Goal: Information Seeking & Learning: Understand process/instructions

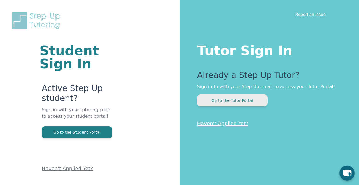
click at [210, 102] on button "Go to the Tutor Portal" at bounding box center [232, 100] width 70 height 12
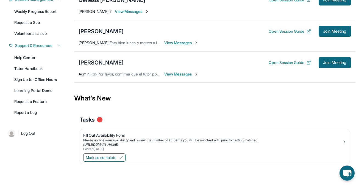
scroll to position [74, 0]
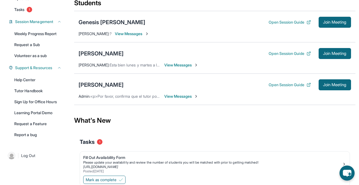
click at [188, 65] on span "View Messages" at bounding box center [181, 64] width 34 height 5
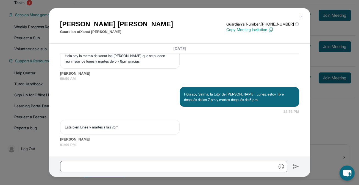
scroll to position [82, 0]
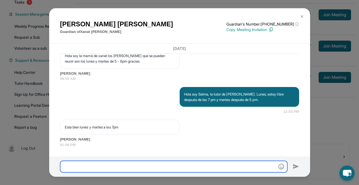
click at [143, 172] on input "text" at bounding box center [173, 167] width 227 height 12
type input "*"
click at [133, 166] on input "*********" at bounding box center [173, 167] width 227 height 12
click at [131, 166] on input "*********" at bounding box center [173, 167] width 227 height 12
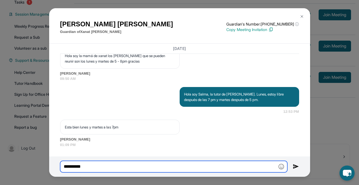
click at [131, 166] on input "*********" at bounding box center [173, 167] width 227 height 12
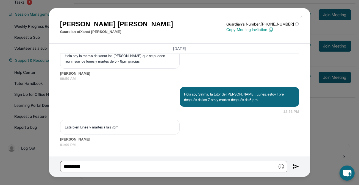
click at [118, 173] on div "*********" at bounding box center [179, 166] width 261 height 20
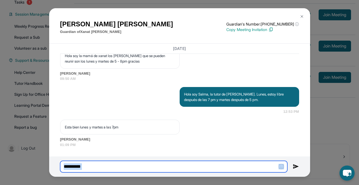
click at [118, 170] on input "*********" at bounding box center [173, 167] width 227 height 12
click at [76, 161] on input "*********" at bounding box center [173, 167] width 227 height 12
click at [75, 165] on input "*********" at bounding box center [173, 167] width 227 height 12
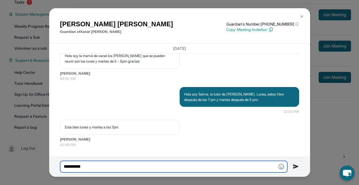
click at [75, 165] on input "*********" at bounding box center [173, 167] width 227 height 12
drag, startPoint x: 71, startPoint y: 167, endPoint x: 125, endPoint y: 167, distance: 53.5
click at [124, 167] on input "**********" at bounding box center [173, 167] width 227 height 12
type input "**********"
click at [107, 162] on input "**********" at bounding box center [173, 167] width 227 height 12
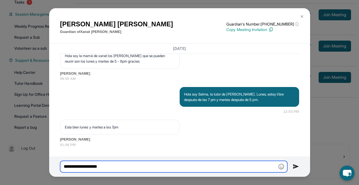
click at [107, 162] on input "**********" at bounding box center [173, 167] width 227 height 12
click at [103, 166] on input "**********" at bounding box center [173, 167] width 227 height 12
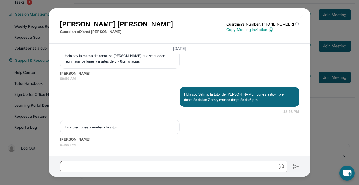
click at [301, 16] on img at bounding box center [301, 16] width 4 height 4
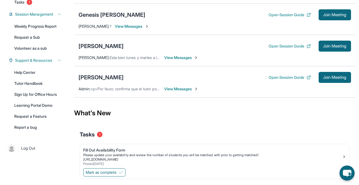
click at [174, 58] on span "View Messages" at bounding box center [181, 57] width 34 height 5
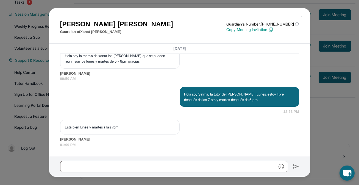
scroll to position [418, 0]
click at [298, 15] on button at bounding box center [301, 16] width 11 height 11
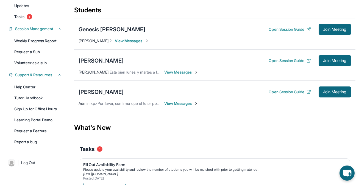
scroll to position [51, 0]
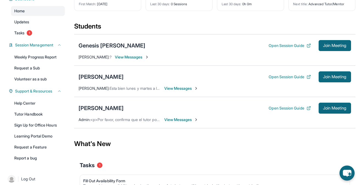
click at [133, 55] on span "View Messages" at bounding box center [132, 56] width 34 height 5
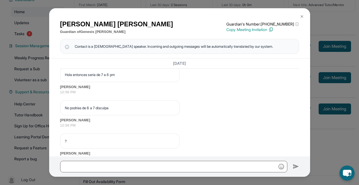
scroll to position [463, 0]
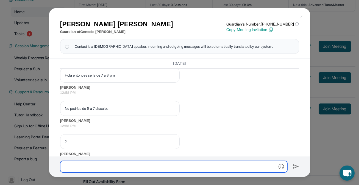
click at [109, 169] on input "text" at bounding box center [173, 167] width 227 height 12
type input "**********"
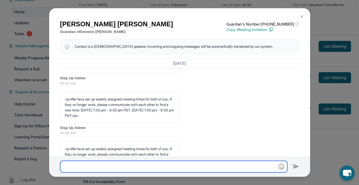
scroll to position [161, 0]
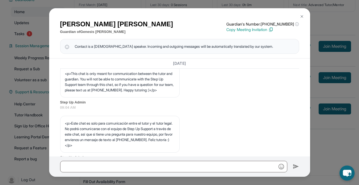
click at [299, 15] on img at bounding box center [301, 16] width 4 height 4
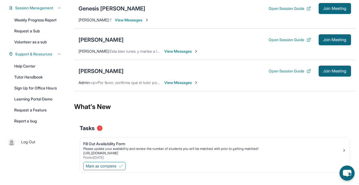
scroll to position [75, 0]
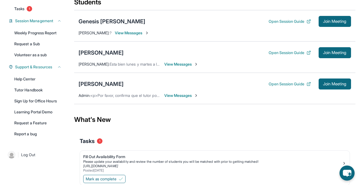
click at [177, 96] on span "View Messages" at bounding box center [181, 95] width 34 height 5
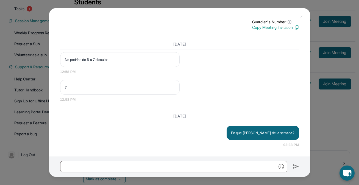
scroll to position [498, 0]
click at [300, 15] on img at bounding box center [301, 16] width 4 height 4
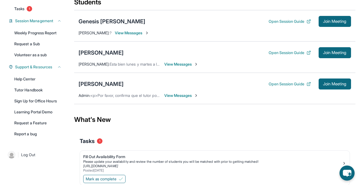
click at [128, 34] on span "View Messages" at bounding box center [132, 32] width 34 height 5
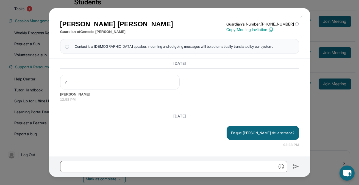
scroll to position [533, 0]
click at [305, 19] on button at bounding box center [301, 16] width 11 height 11
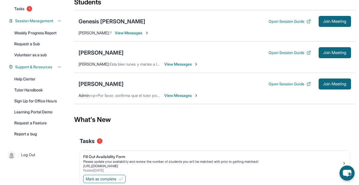
click at [184, 96] on span "View Messages" at bounding box center [181, 95] width 34 height 5
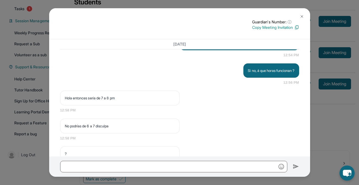
scroll to position [372, 0]
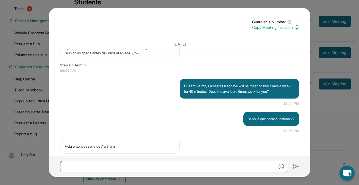
click at [302, 13] on button at bounding box center [301, 16] width 11 height 11
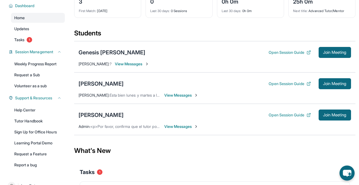
scroll to position [0, 0]
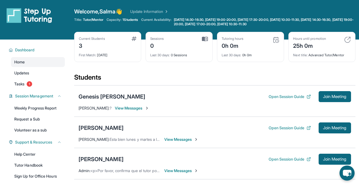
click at [129, 108] on span "View Messages" at bounding box center [132, 107] width 34 height 5
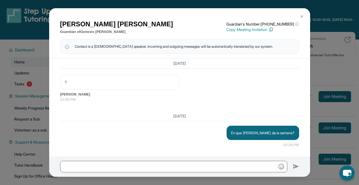
scroll to position [533, 0]
click at [300, 17] on img at bounding box center [301, 16] width 4 height 4
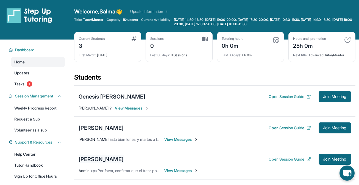
click at [99, 159] on div "[PERSON_NAME]" at bounding box center [101, 159] width 45 height 8
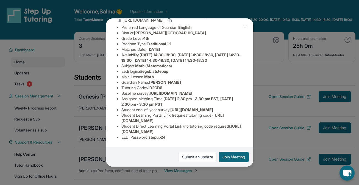
scroll to position [0, 0]
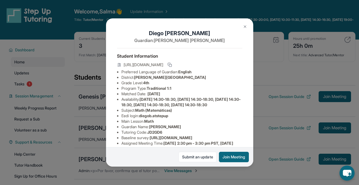
click at [246, 29] on button at bounding box center [244, 26] width 11 height 11
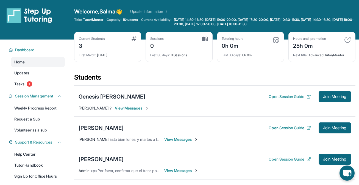
click at [182, 169] on span "View Messages" at bounding box center [181, 170] width 34 height 5
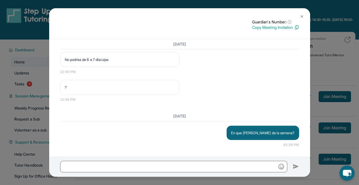
scroll to position [498, 0]
click at [301, 16] on img at bounding box center [301, 16] width 4 height 4
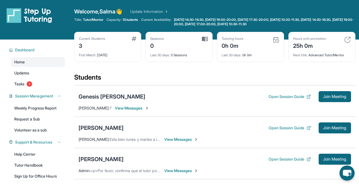
click at [184, 140] on span "View Messages" at bounding box center [181, 139] width 34 height 5
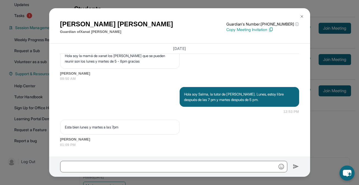
scroll to position [97, 0]
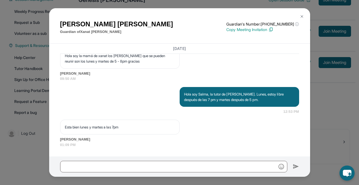
click at [174, 159] on div at bounding box center [179, 166] width 261 height 20
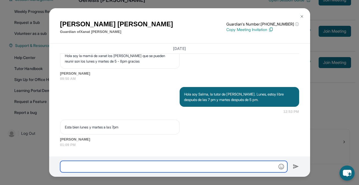
click at [172, 167] on input "text" at bounding box center [173, 167] width 227 height 12
type input "*"
type input "**********"
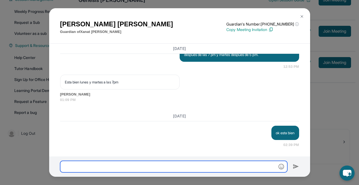
scroll to position [463, 0]
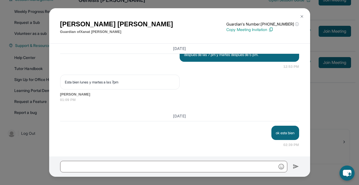
click at [302, 17] on img at bounding box center [301, 16] width 4 height 4
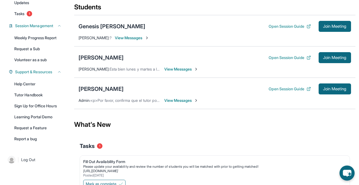
scroll to position [69, 0]
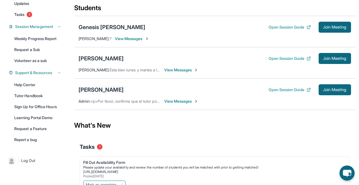
click at [91, 88] on div "[PERSON_NAME]" at bounding box center [101, 90] width 45 height 8
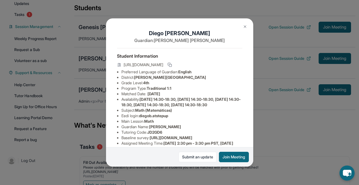
scroll to position [70, 0]
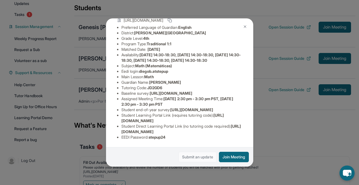
click at [198, 157] on link "Submit an update" at bounding box center [197, 157] width 38 height 10
click at [236, 158] on button "Join Meeting" at bounding box center [234, 157] width 30 height 10
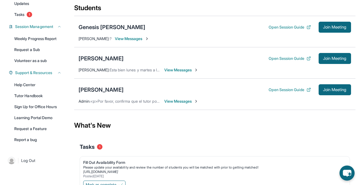
click at [173, 106] on div "Diego Becerra Open Session Guide Join Meeting Admin : <p>Por favor, confirma qu…" at bounding box center [214, 94] width 281 height 31
click at [173, 103] on span "View Messages" at bounding box center [181, 101] width 34 height 5
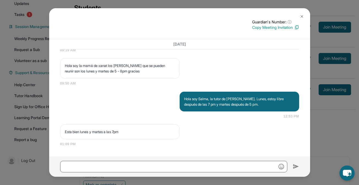
scroll to position [393, 0]
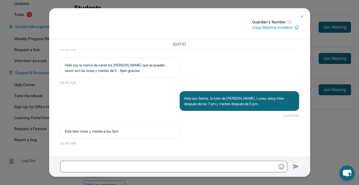
click at [302, 17] on img at bounding box center [301, 16] width 4 height 4
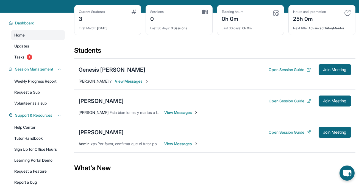
scroll to position [31, 0]
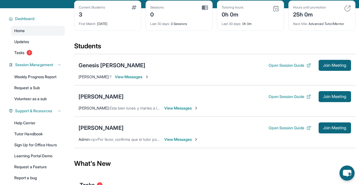
click at [134, 77] on span "View Messages" at bounding box center [132, 76] width 34 height 5
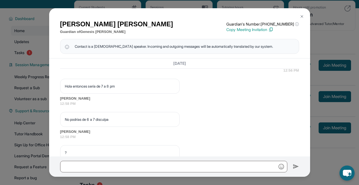
scroll to position [414, 0]
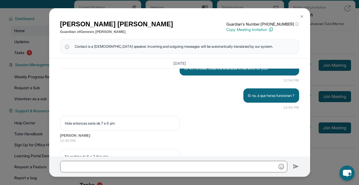
click at [302, 17] on img at bounding box center [301, 16] width 4 height 4
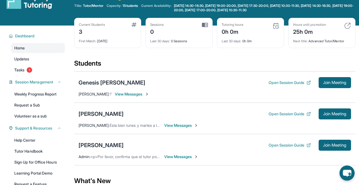
scroll to position [0, 0]
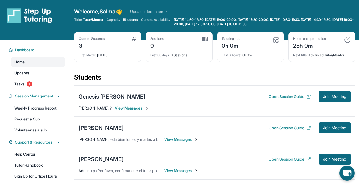
click at [160, 12] on link "Update Information" at bounding box center [149, 11] width 38 height 5
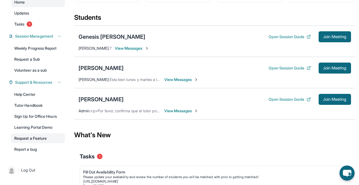
scroll to position [32, 0]
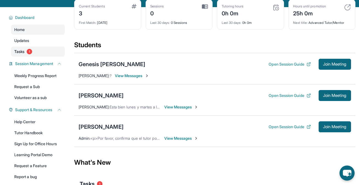
click at [46, 56] on link "Tasks 1" at bounding box center [38, 52] width 54 height 10
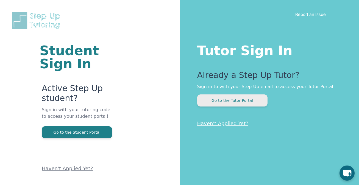
click at [239, 99] on button "Go to the Tutor Portal" at bounding box center [232, 100] width 70 height 12
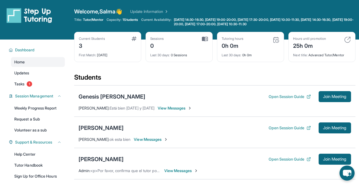
scroll to position [6, 0]
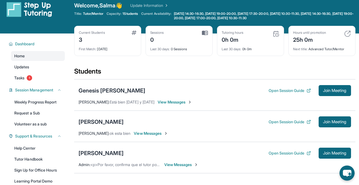
click at [154, 134] on span "View Messages" at bounding box center [151, 133] width 34 height 5
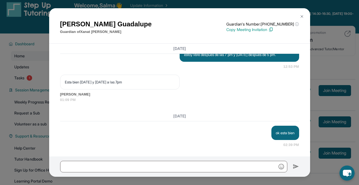
scroll to position [463, 0]
click at [301, 16] on img at bounding box center [301, 16] width 4 height 4
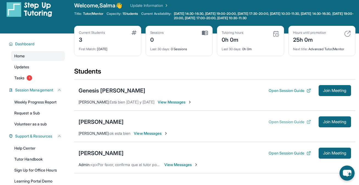
click at [288, 121] on button "Open Session Guide" at bounding box center [289, 121] width 42 height 5
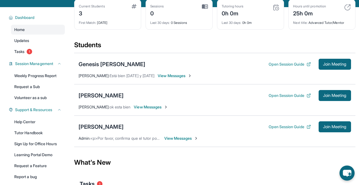
scroll to position [40, 0]
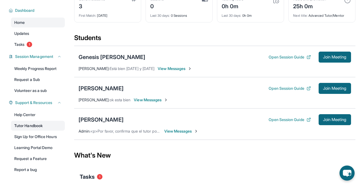
click at [40, 123] on link "Tutor Handbook" at bounding box center [38, 126] width 54 height 10
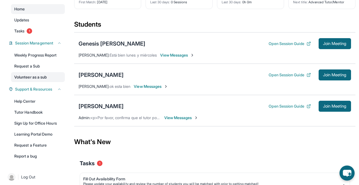
scroll to position [54, 0]
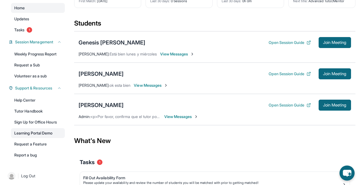
click at [52, 136] on link "Learning Portal Demo" at bounding box center [38, 133] width 54 height 10
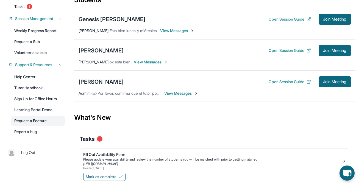
scroll to position [78, 0]
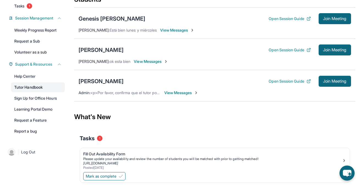
click at [43, 86] on link "Tutor Handbook" at bounding box center [38, 87] width 54 height 10
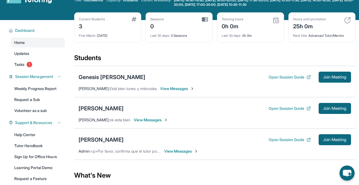
scroll to position [24, 0]
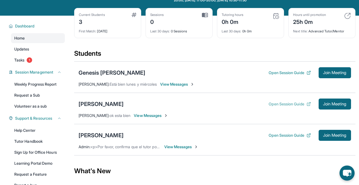
click at [291, 105] on button "Open Session Guide" at bounding box center [289, 103] width 42 height 5
